Goal: Navigation & Orientation: Find specific page/section

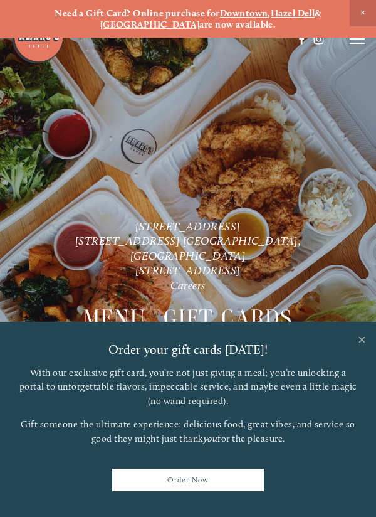
click at [360, 337] on link "Close" at bounding box center [362, 341] width 24 height 35
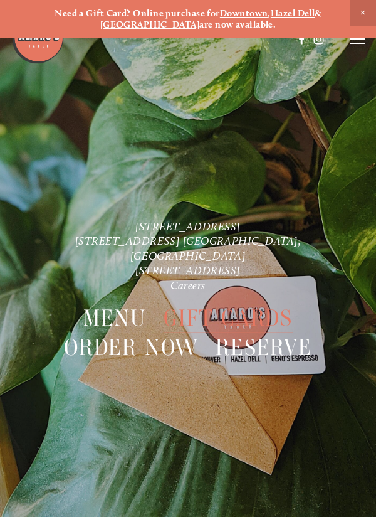
click at [356, 39] on line at bounding box center [357, 39] width 15 height 0
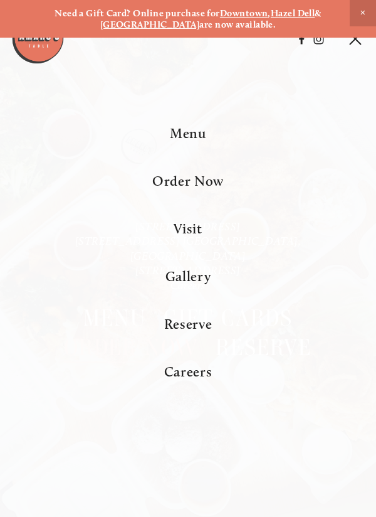
click at [361, 13] on span "Close Announcement" at bounding box center [363, 13] width 26 height 26
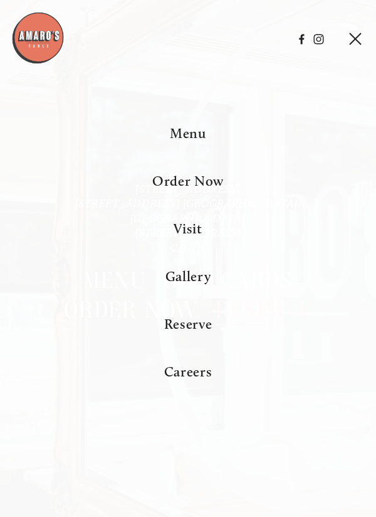
click at [201, 142] on span "Menu" at bounding box center [188, 133] width 36 height 17
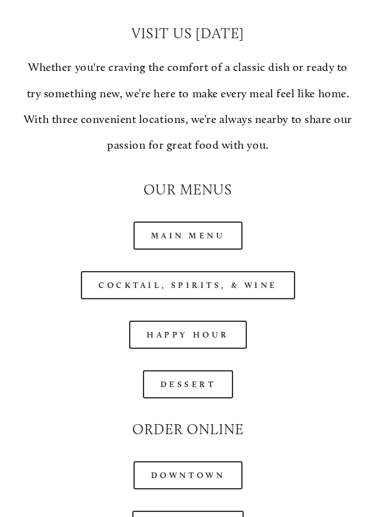
scroll to position [993, 0]
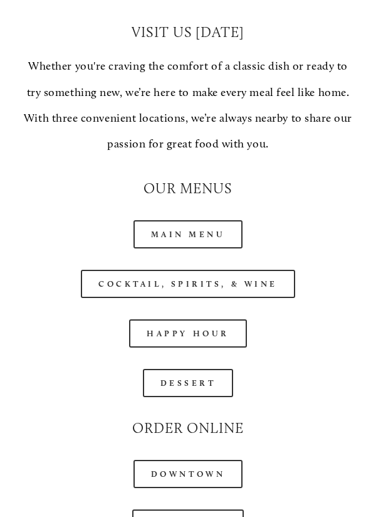
click at [216, 234] on link "Main Menu" at bounding box center [189, 234] width 110 height 28
